Goal: Task Accomplishment & Management: Complete application form

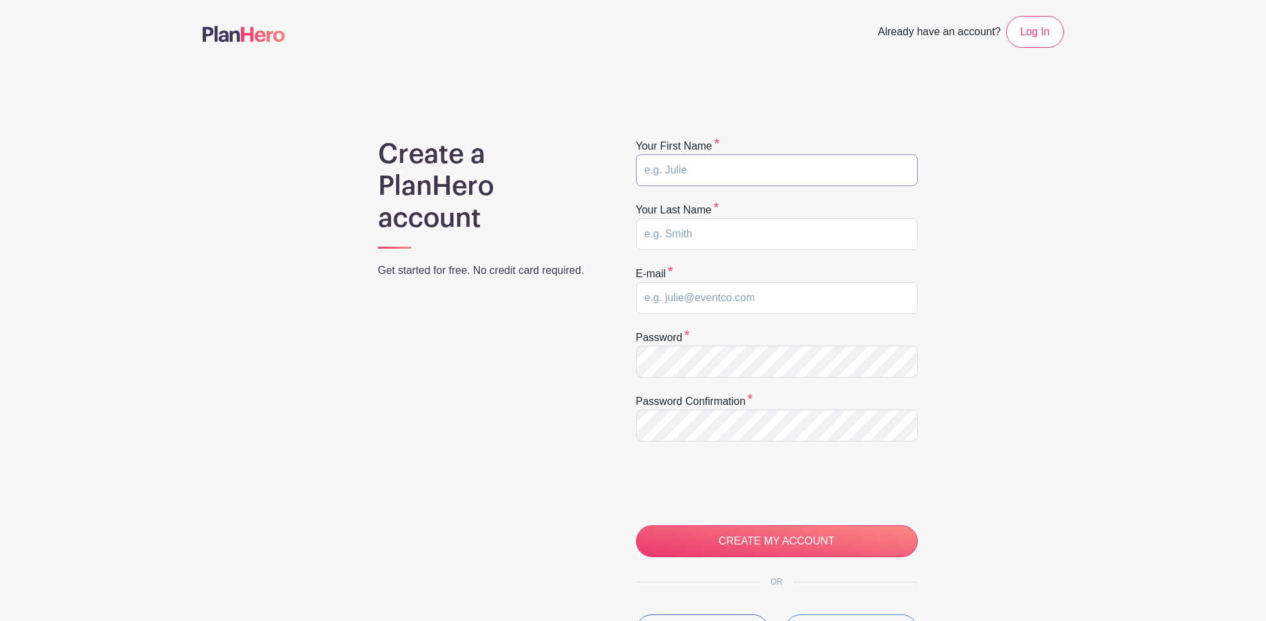
click at [739, 165] on input "text" at bounding box center [777, 170] width 282 height 32
click at [704, 176] on input "text" at bounding box center [777, 170] width 282 height 32
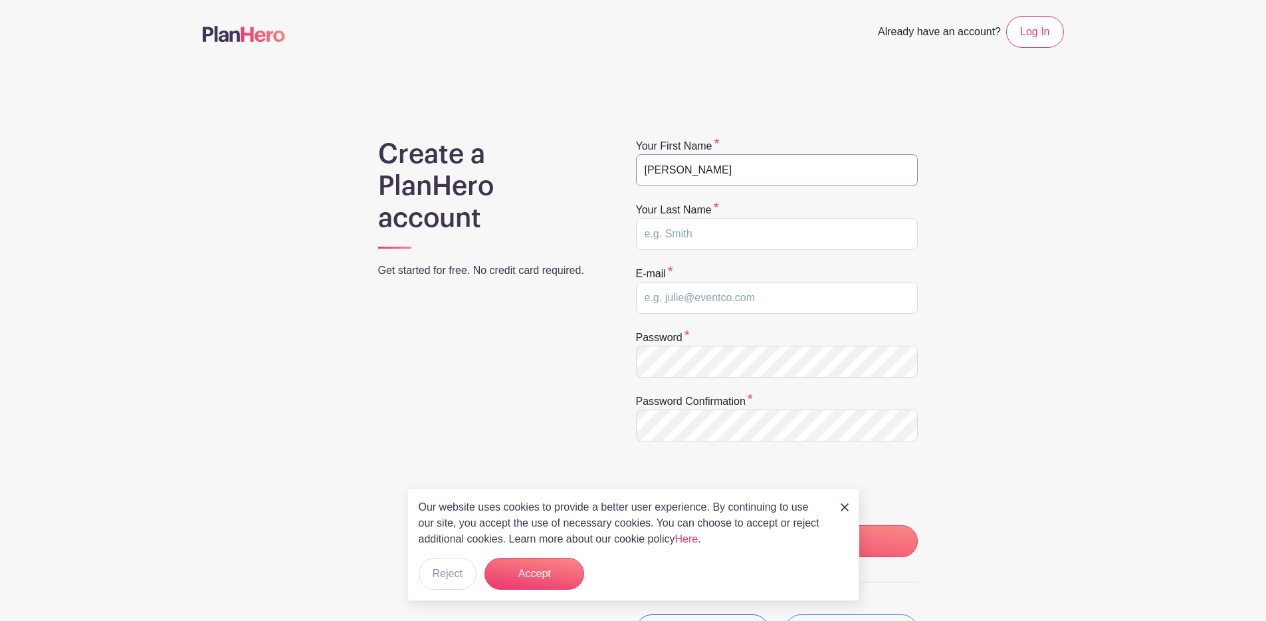
type input "[PERSON_NAME]"
type input "kylie.pittman@humann.com"
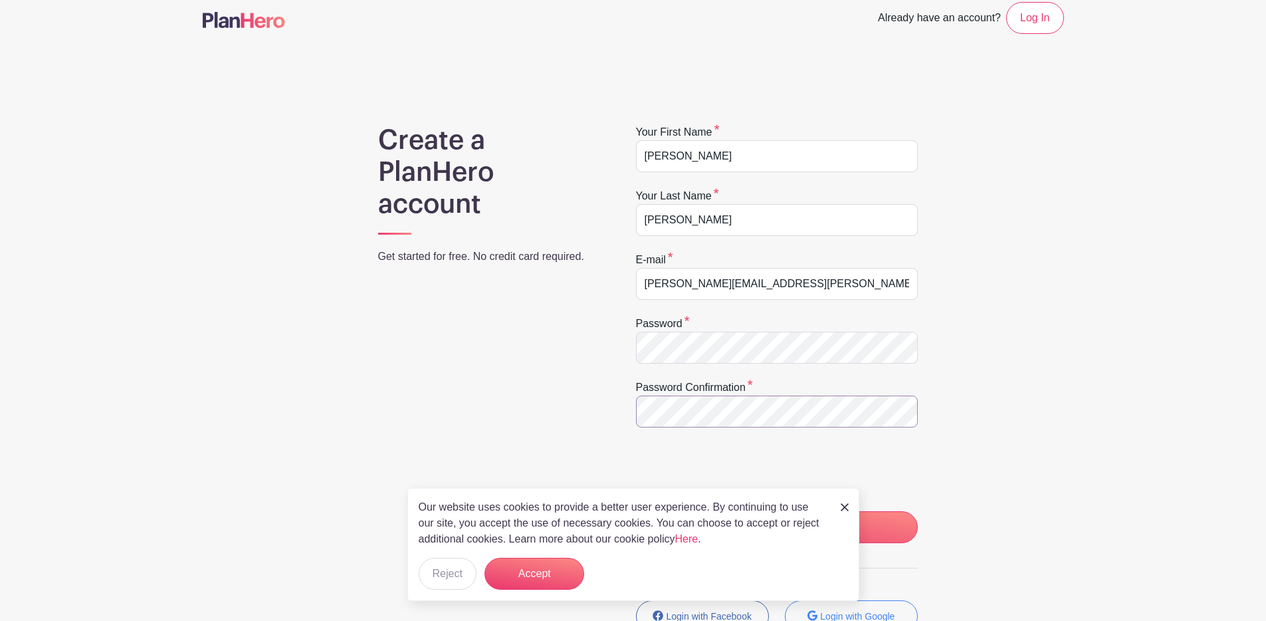
scroll to position [87, 0]
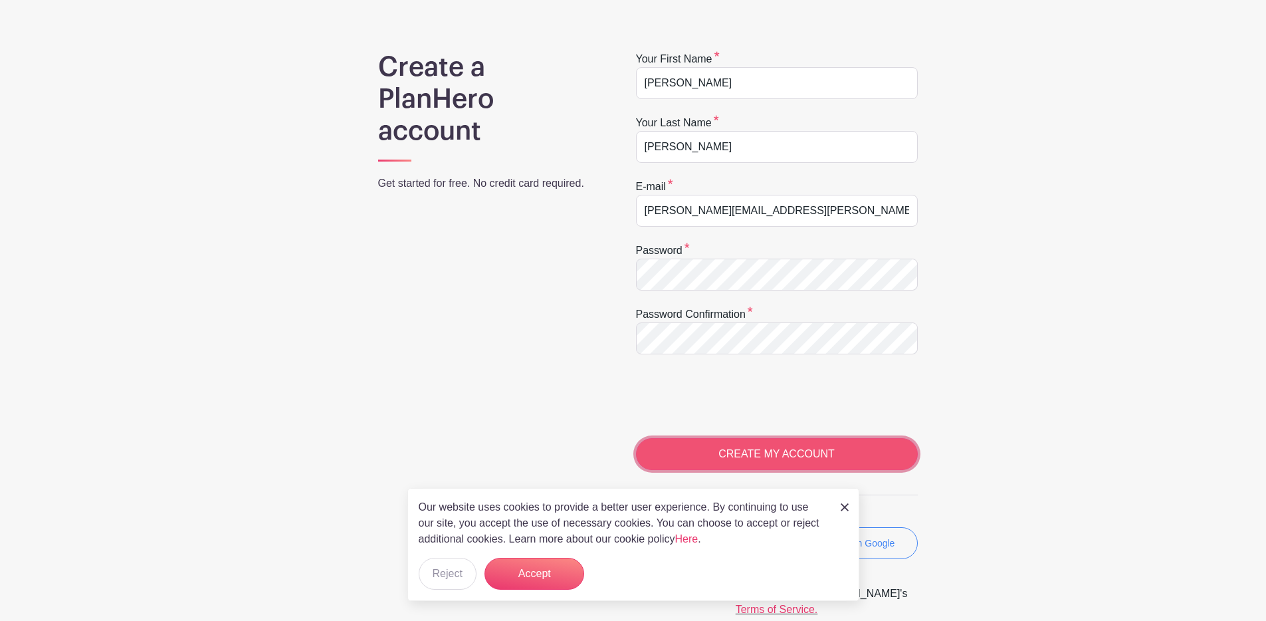
click at [767, 448] on input "CREATE MY ACCOUNT" at bounding box center [777, 454] width 282 height 32
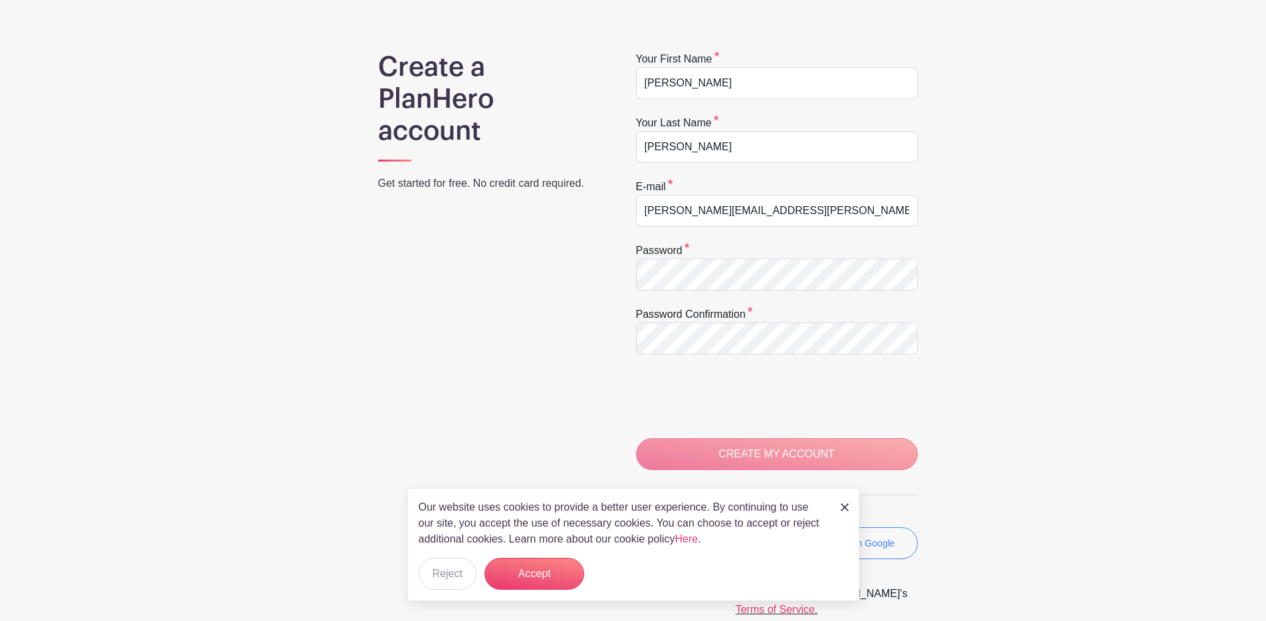
click at [842, 507] on img at bounding box center [845, 507] width 8 height 8
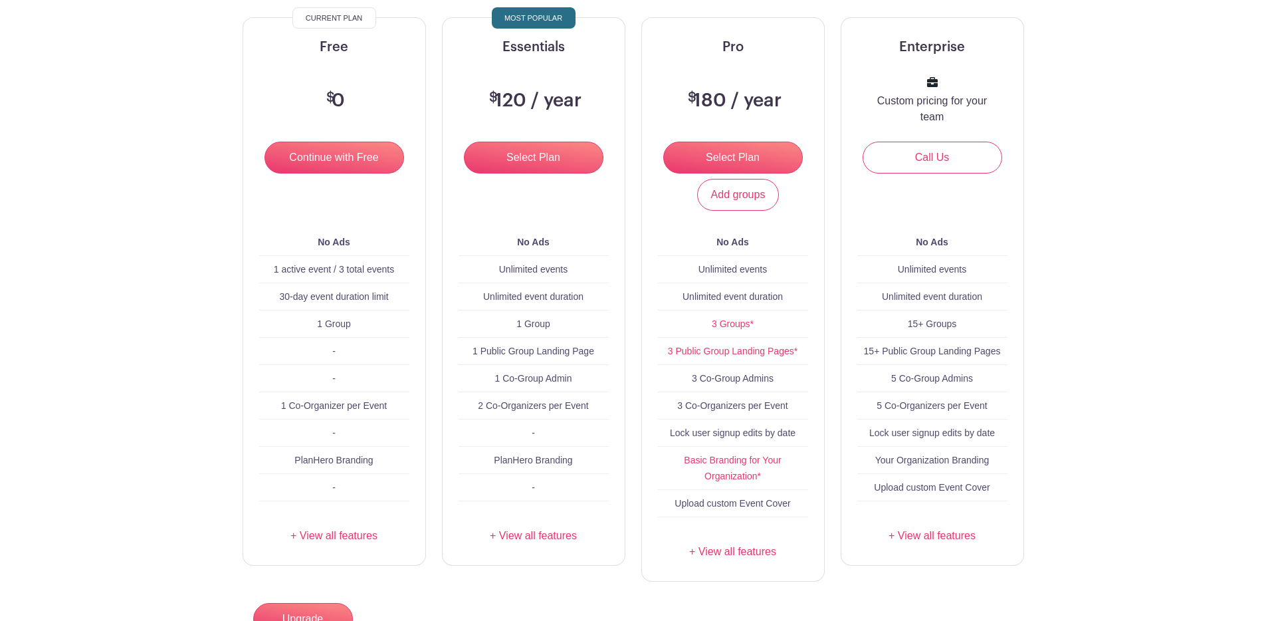
scroll to position [144, 0]
